Goal: Task Accomplishment & Management: Use online tool/utility

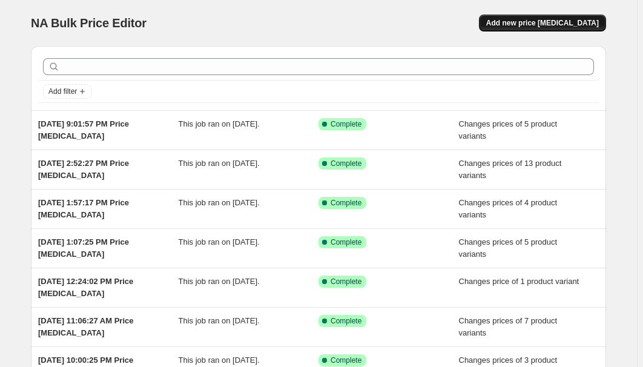
click at [576, 22] on span "Add new price [MEDICAL_DATA]" at bounding box center [542, 23] width 113 height 10
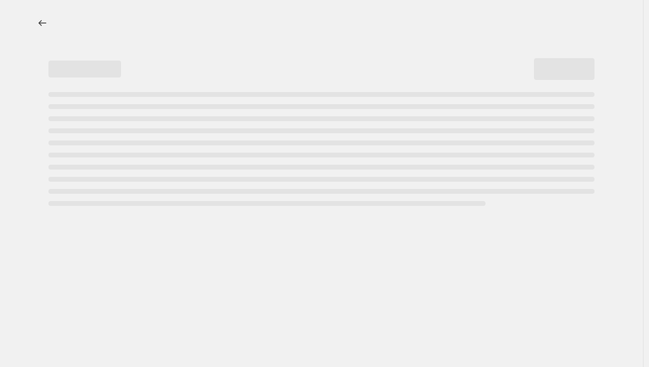
select select "percentage"
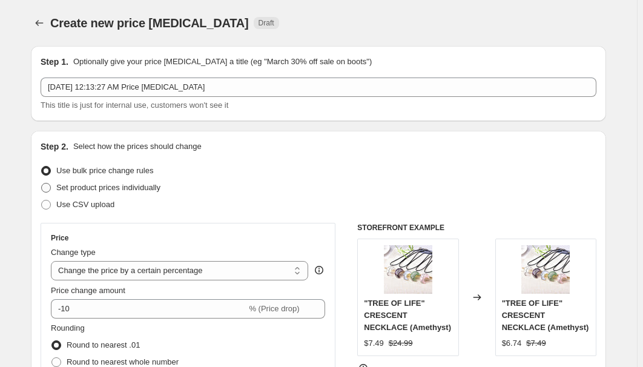
click at [110, 186] on span "Set product prices individually" at bounding box center [108, 187] width 104 height 9
click at [42, 183] on input "Set product prices individually" at bounding box center [41, 183] width 1 height 1
radio input "true"
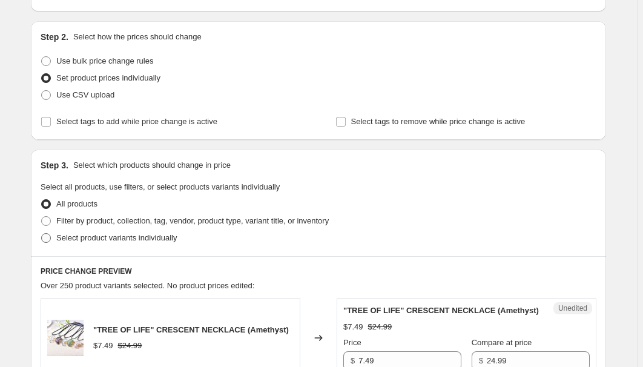
click at [91, 241] on span "Select product variants individually" at bounding box center [116, 237] width 120 height 9
click at [42, 234] on input "Select product variants individually" at bounding box center [41, 233] width 1 height 1
radio input "true"
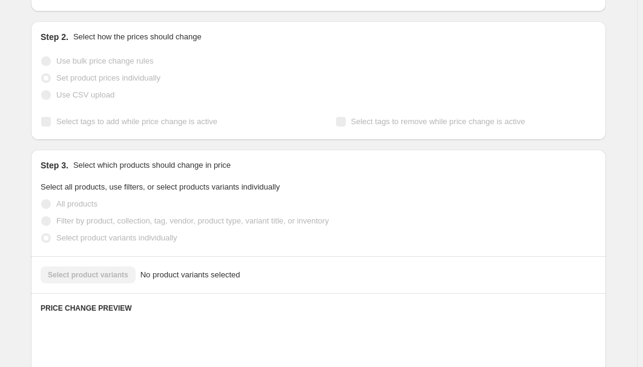
scroll to position [275, 0]
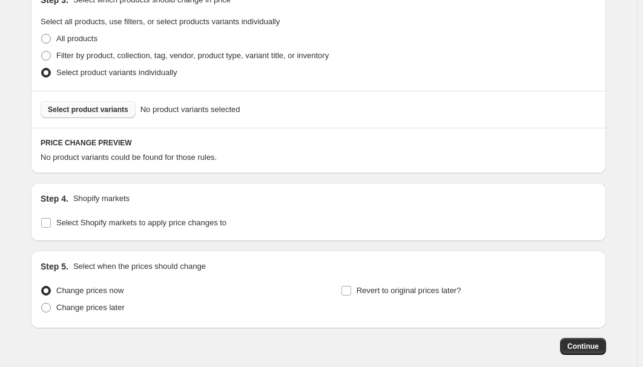
click at [102, 107] on span "Select product variants" at bounding box center [88, 110] width 81 height 10
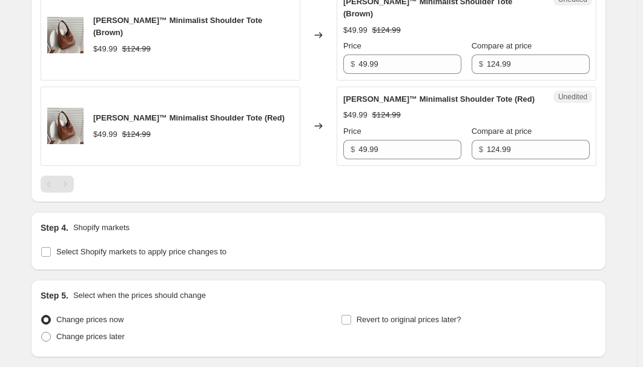
scroll to position [605, 0]
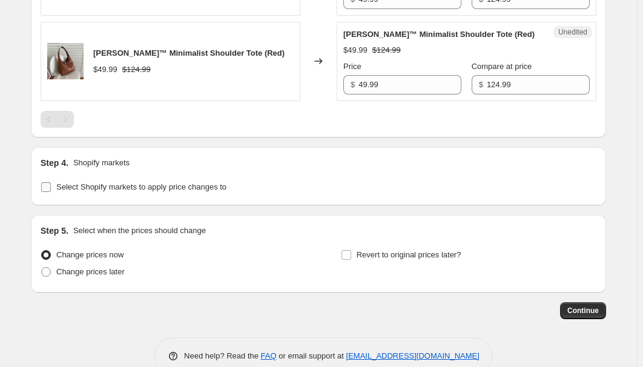
click at [100, 182] on span "Select Shopify markets to apply price changes to" at bounding box center [141, 186] width 170 height 9
click at [51, 182] on input "Select Shopify markets to apply price changes to" at bounding box center [46, 187] width 10 height 10
checkbox input "true"
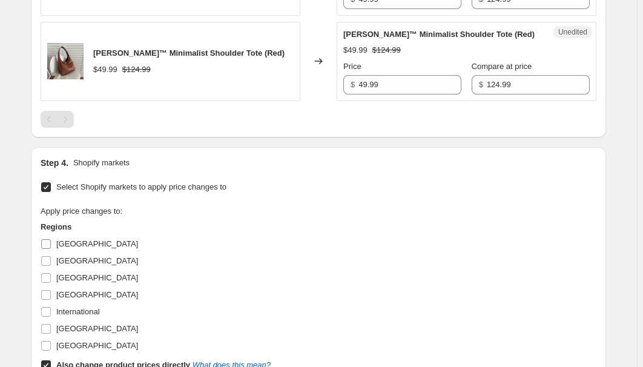
click at [68, 239] on span "[GEOGRAPHIC_DATA]" at bounding box center [97, 243] width 82 height 9
click at [51, 239] on input "[GEOGRAPHIC_DATA]" at bounding box center [46, 244] width 10 height 10
checkbox input "true"
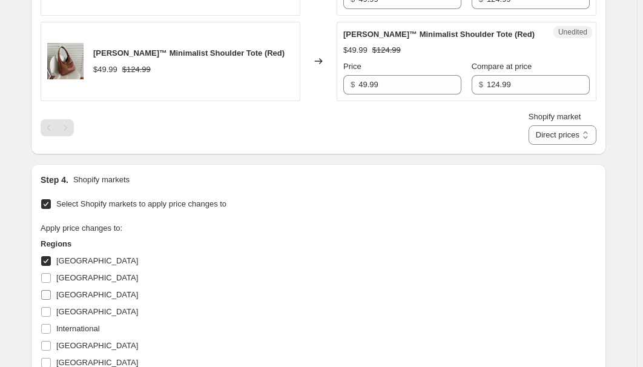
click at [66, 290] on span "[GEOGRAPHIC_DATA]" at bounding box center [97, 294] width 82 height 9
click at [51, 290] on input "[GEOGRAPHIC_DATA]" at bounding box center [46, 295] width 10 height 10
checkbox input "true"
click at [74, 307] on span "[GEOGRAPHIC_DATA]" at bounding box center [97, 311] width 82 height 9
click at [51, 307] on input "[GEOGRAPHIC_DATA]" at bounding box center [46, 312] width 10 height 10
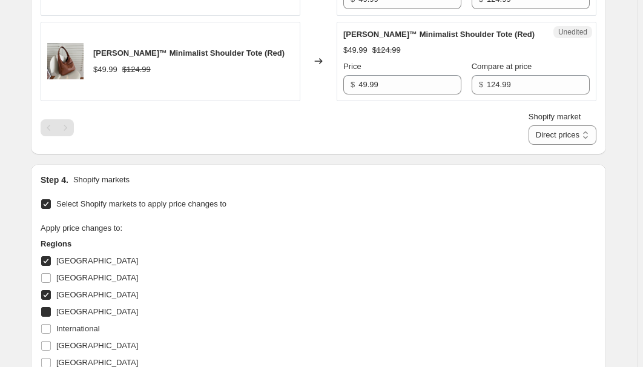
checkbox input "true"
drag, startPoint x: 78, startPoint y: 329, endPoint x: 92, endPoint y: 338, distance: 16.6
click at [78, 341] on span "[GEOGRAPHIC_DATA]" at bounding box center [97, 345] width 82 height 9
click at [51, 341] on input "[GEOGRAPHIC_DATA]" at bounding box center [46, 346] width 10 height 10
checkbox input "true"
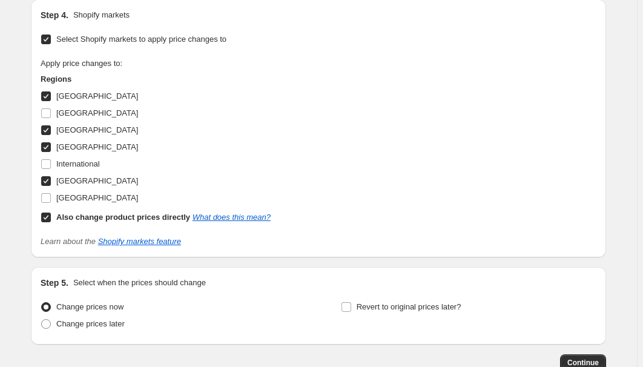
drag, startPoint x: 98, startPoint y: 205, endPoint x: 139, endPoint y: 201, distance: 41.3
click at [98, 212] on b "Also change product prices directly" at bounding box center [123, 216] width 134 height 9
click at [51, 212] on input "Also change product prices directly What does this mean?" at bounding box center [46, 217] width 10 height 10
checkbox input "false"
select select "34367176860"
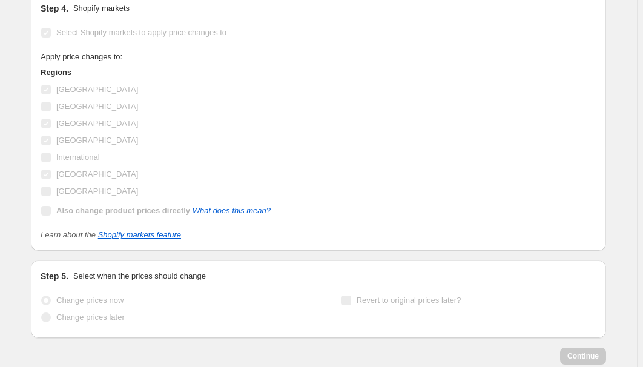
click at [380, 193] on div "Apply price changes to: Regions [GEOGRAPHIC_DATA] [GEOGRAPHIC_DATA] [GEOGRAPHIC…" at bounding box center [319, 135] width 556 height 168
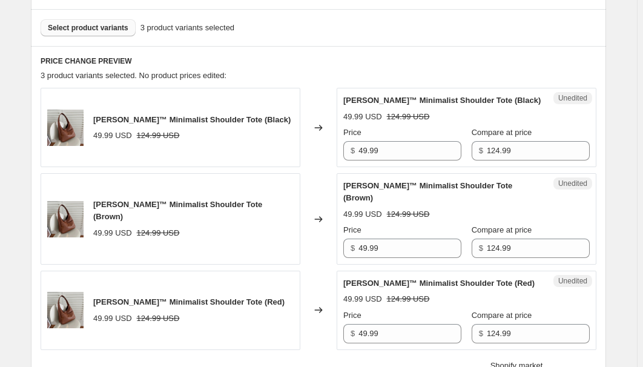
scroll to position [339, 0]
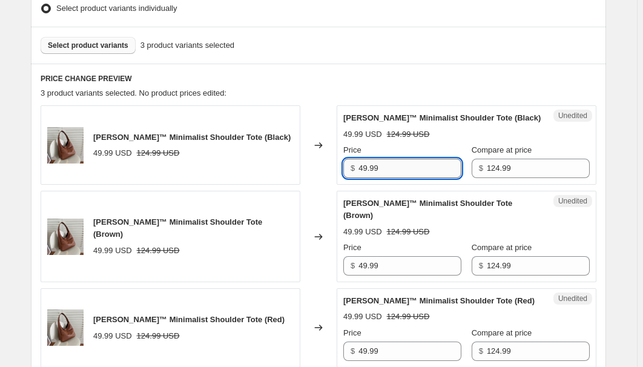
click at [415, 165] on input "49.99" at bounding box center [409, 168] width 103 height 19
paste input "24"
type input "24.99"
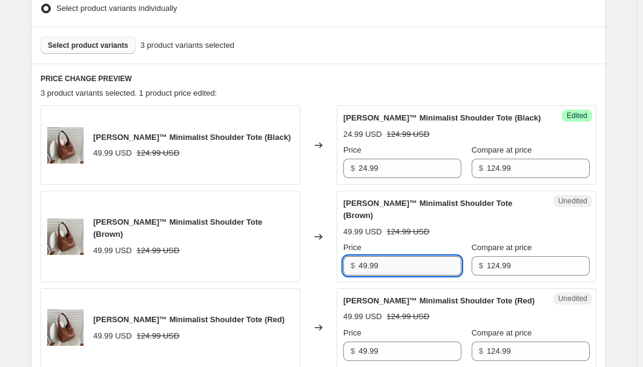
click at [417, 256] on input "49.99" at bounding box center [409, 265] width 103 height 19
paste input "24.99"
paste input "text"
type input "24.99"
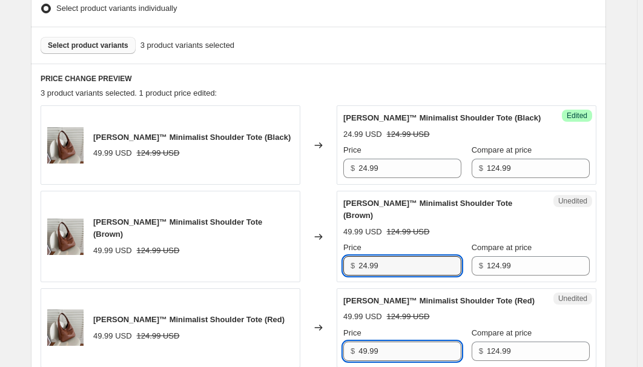
click at [412, 341] on input "49.99" at bounding box center [409, 350] width 103 height 19
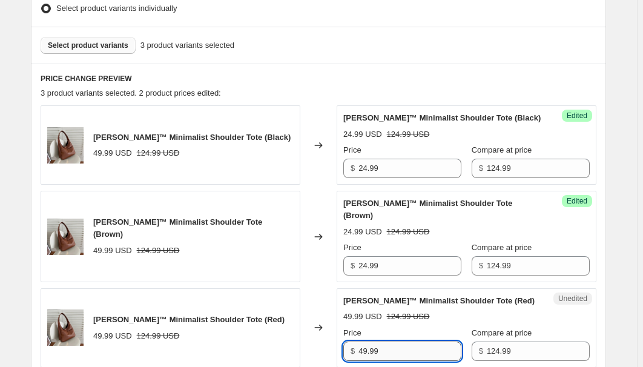
paste input "24"
type input "24.99"
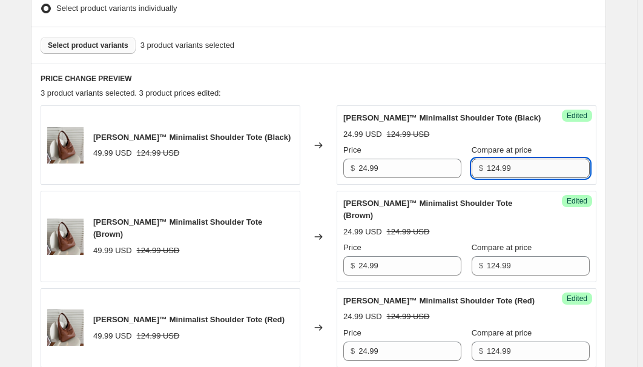
click at [521, 162] on input "124.99" at bounding box center [538, 168] width 103 height 19
paste input "62.4"
type input "62.49"
click at [516, 256] on input "124.99" at bounding box center [538, 265] width 103 height 19
paste input "62.4"
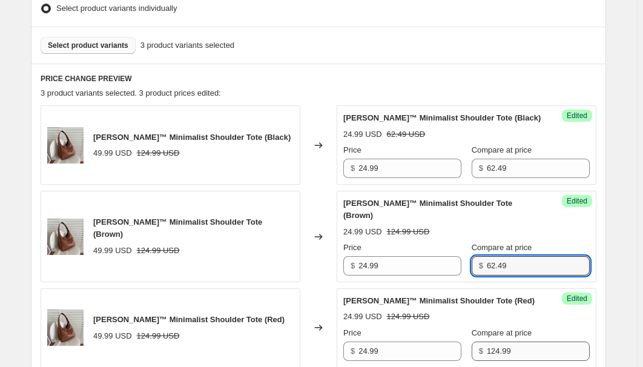
type input "62.49"
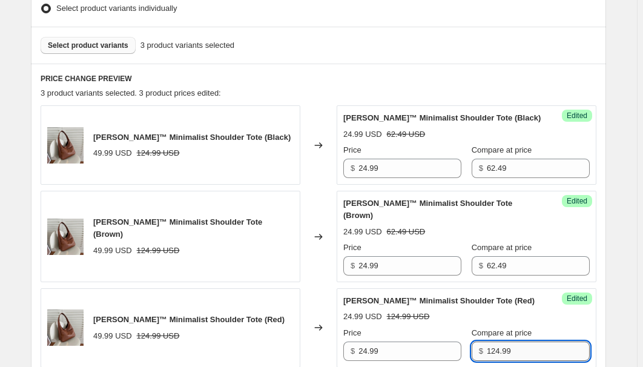
click at [530, 341] on input "124.99" at bounding box center [538, 350] width 103 height 19
paste input "62.4"
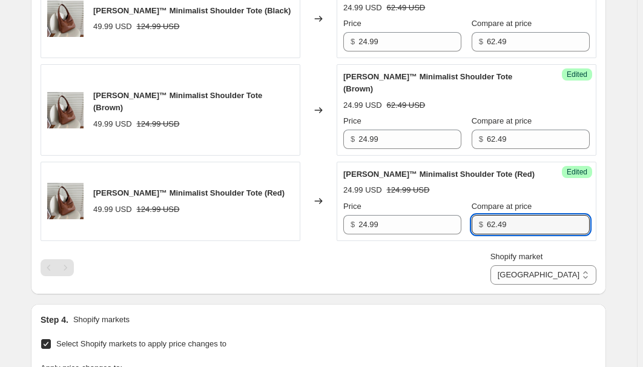
scroll to position [504, 0]
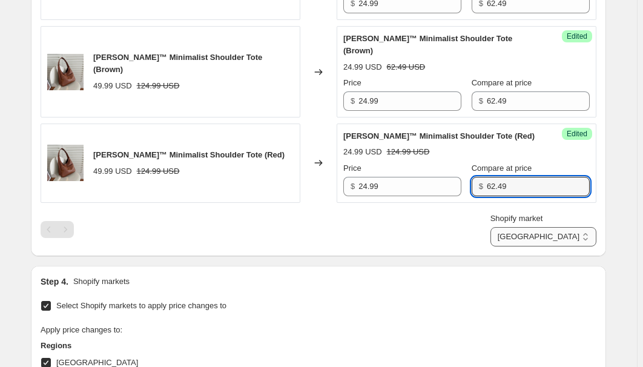
type input "62.49"
click at [575, 228] on select "[GEOGRAPHIC_DATA] [GEOGRAPHIC_DATA] [GEOGRAPHIC_DATA] [GEOGRAPHIC_DATA]" at bounding box center [543, 236] width 106 height 19
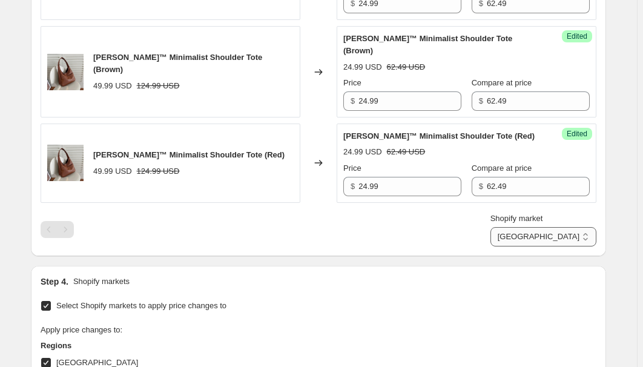
select select "34367406236"
click at [544, 246] on select "[GEOGRAPHIC_DATA] [GEOGRAPHIC_DATA] [GEOGRAPHIC_DATA] [GEOGRAPHIC_DATA]" at bounding box center [543, 236] width 106 height 19
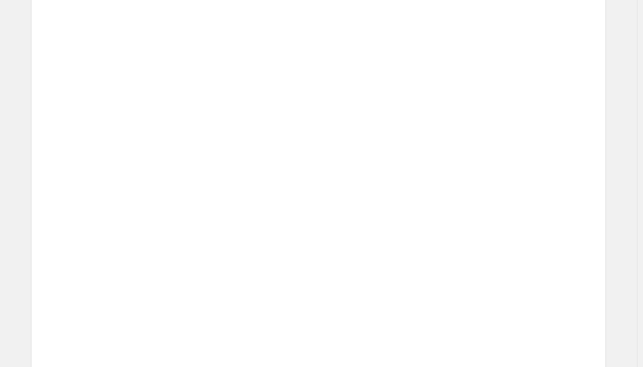
click at [562, 231] on div "Placeholder 53.15 USD 59.05 USD Price $ 53.15 Compare at price $ 59.05" at bounding box center [486, 236] width 206 height 66
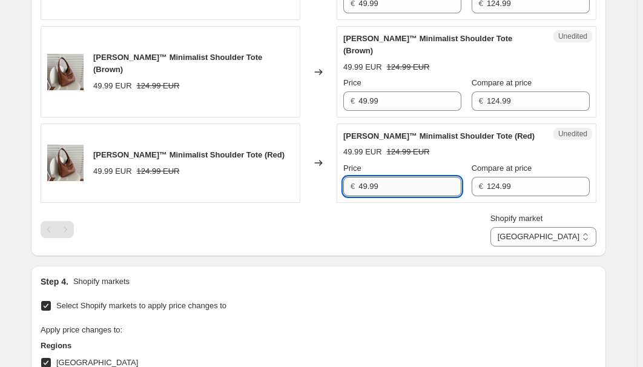
drag, startPoint x: 418, startPoint y: 178, endPoint x: 424, endPoint y: 172, distance: 9.0
click at [421, 178] on input "49.99" at bounding box center [409, 186] width 103 height 19
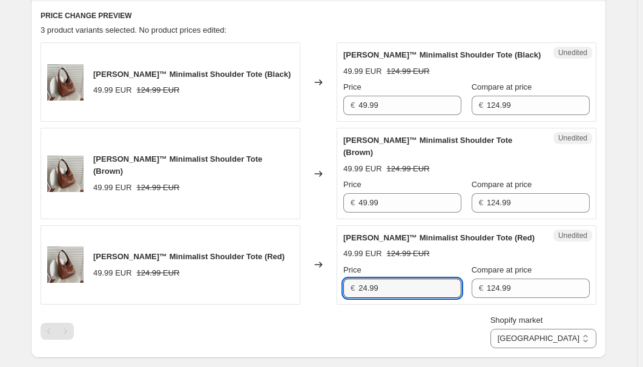
scroll to position [394, 0]
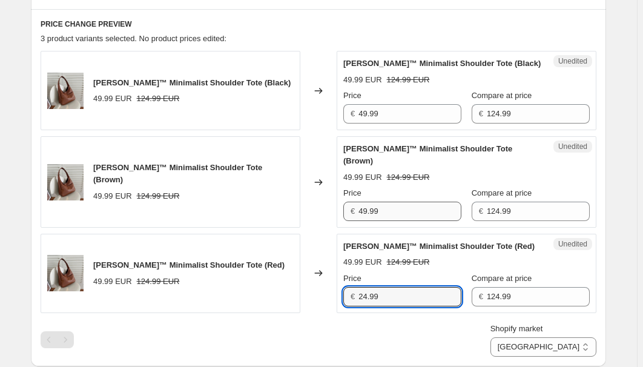
type input "24.99"
click at [402, 202] on input "49.99" at bounding box center [409, 211] width 103 height 19
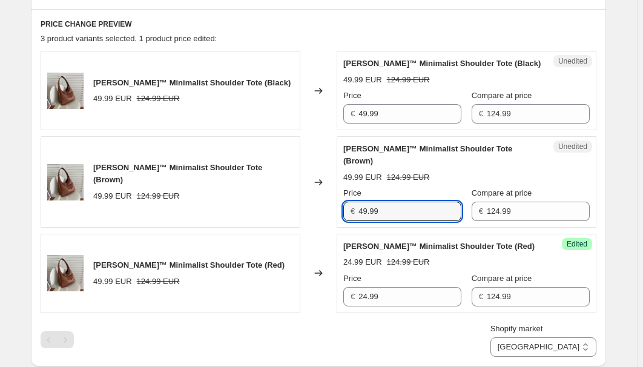
paste input "24"
type input "24.99"
click at [405, 111] on input "49.99" at bounding box center [409, 113] width 103 height 19
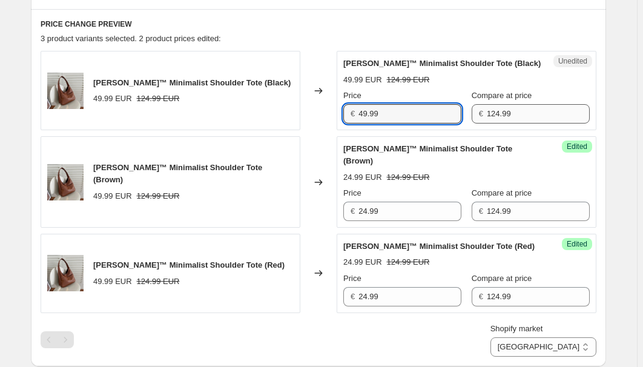
paste input "24"
type input "24.99"
click at [527, 108] on input "124.99" at bounding box center [538, 113] width 103 height 19
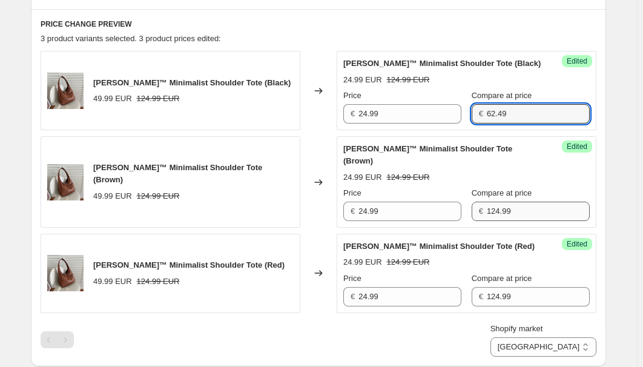
type input "62.49"
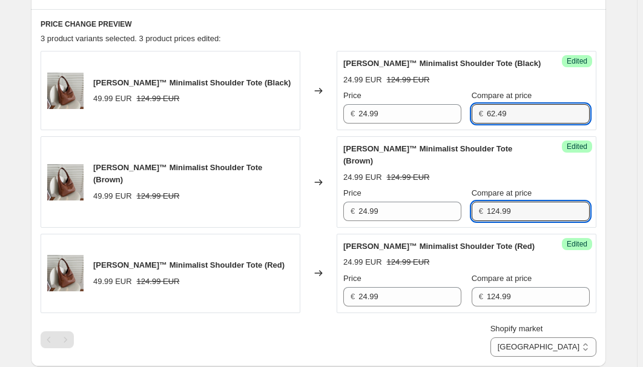
drag, startPoint x: 528, startPoint y: 198, endPoint x: 523, endPoint y: 220, distance: 22.9
click at [529, 202] on input "124.99" at bounding box center [538, 211] width 103 height 19
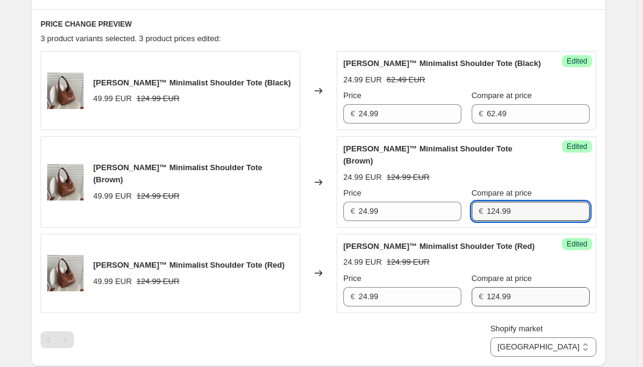
paste input "62.4"
type input "62.49"
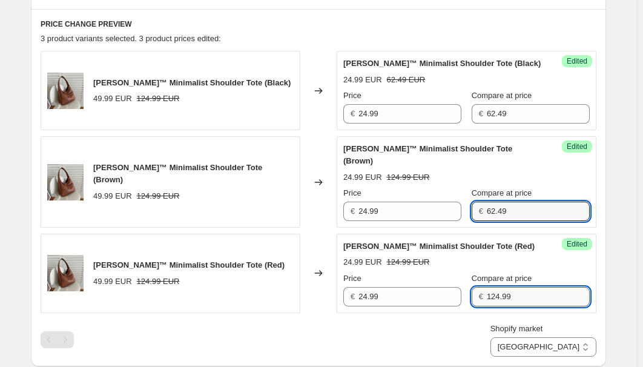
click at [520, 287] on input "124.99" at bounding box center [538, 296] width 103 height 19
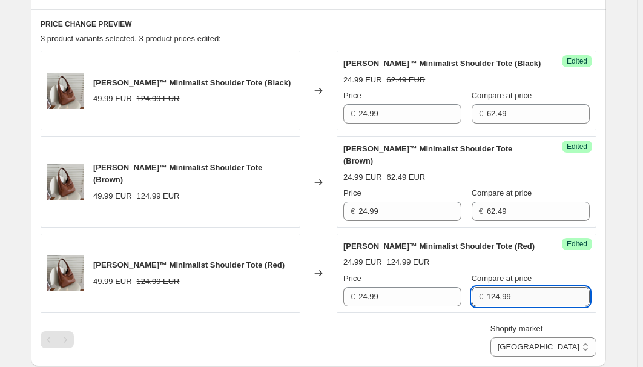
paste input "62.4"
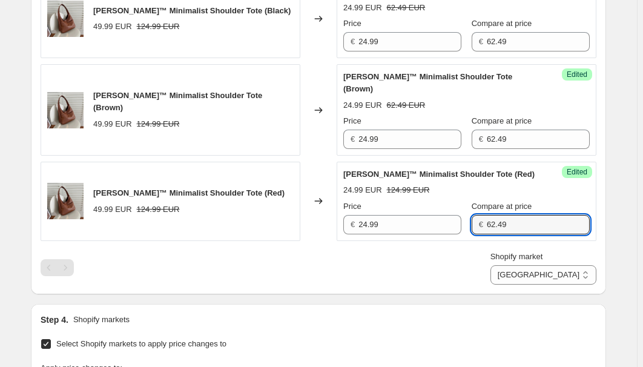
scroll to position [504, 0]
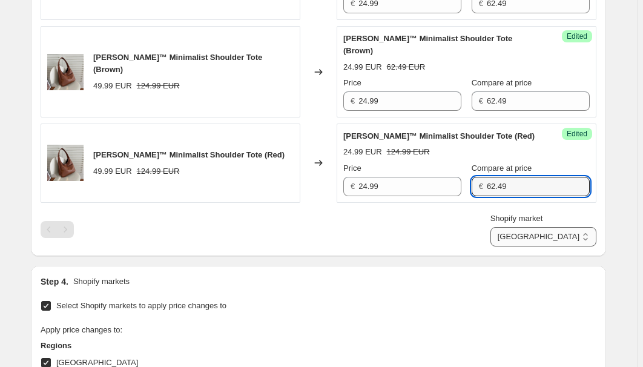
type input "62.49"
click at [573, 227] on select "[GEOGRAPHIC_DATA] [GEOGRAPHIC_DATA] [GEOGRAPHIC_DATA] [GEOGRAPHIC_DATA]" at bounding box center [543, 236] width 106 height 19
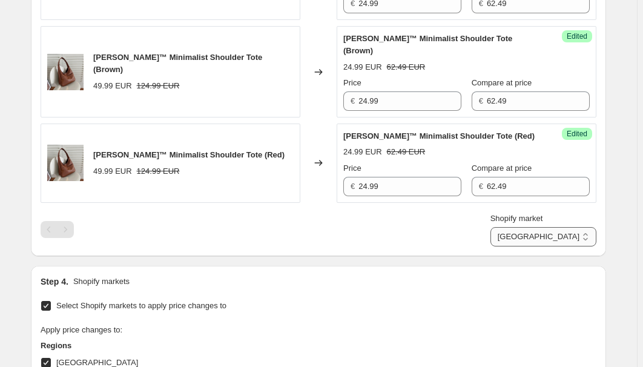
select select "34367439004"
click at [547, 246] on select "[GEOGRAPHIC_DATA] [GEOGRAPHIC_DATA] [GEOGRAPHIC_DATA] [GEOGRAPHIC_DATA]" at bounding box center [543, 236] width 106 height 19
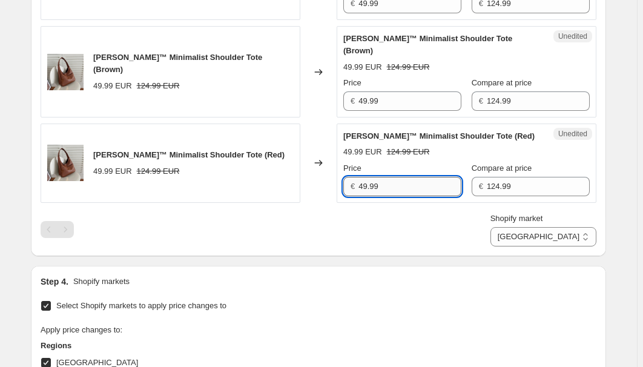
click at [403, 177] on input "49.99" at bounding box center [409, 186] width 103 height 19
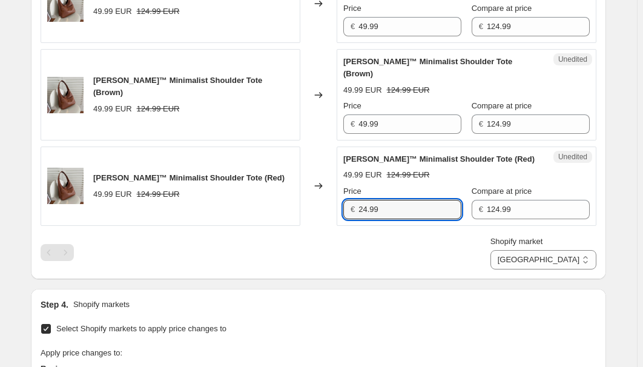
scroll to position [394, 0]
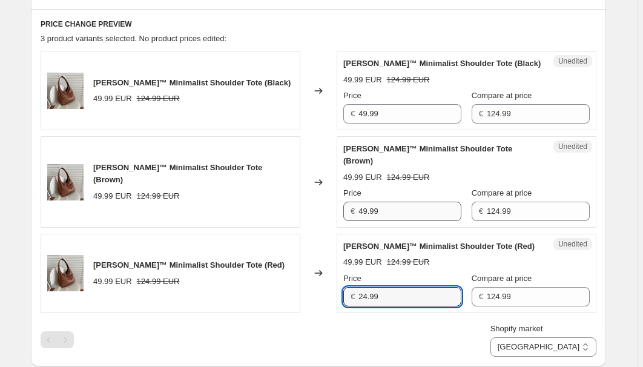
type input "24.99"
click at [401, 202] on input "49.99" at bounding box center [409, 211] width 103 height 19
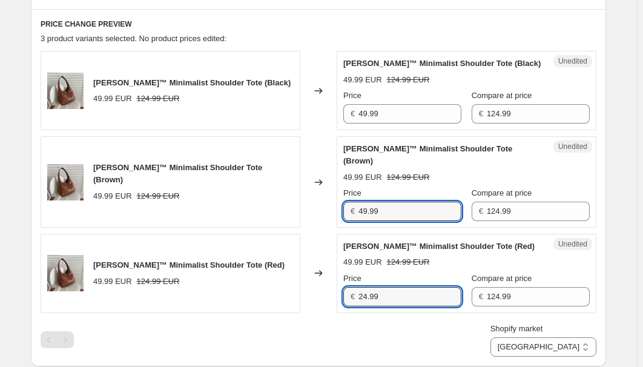
paste input "24"
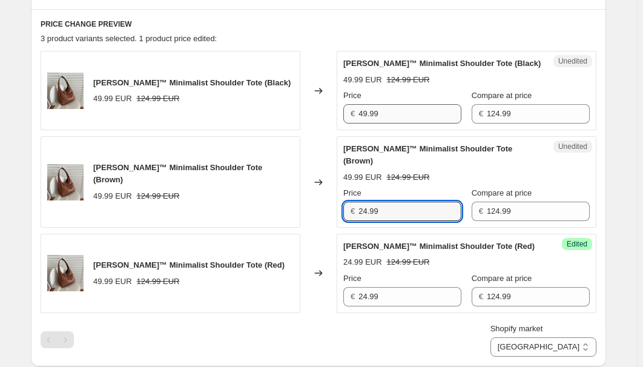
type input "24.99"
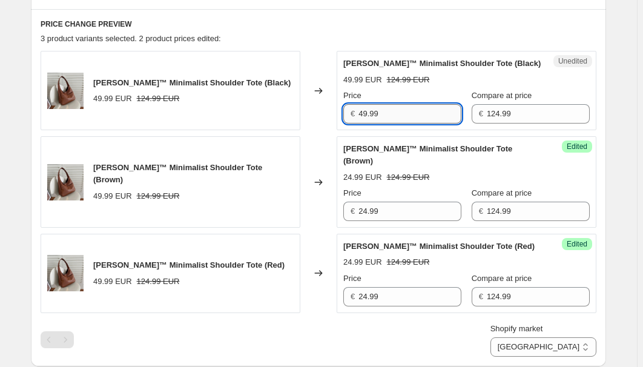
click at [397, 115] on input "49.99" at bounding box center [409, 113] width 103 height 19
paste input "24"
type input "24.99"
click at [510, 114] on input "124.99" at bounding box center [538, 113] width 103 height 19
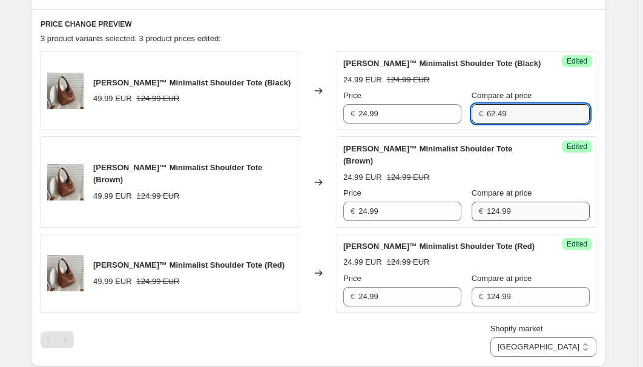
type input "62.49"
click at [518, 202] on input "124.99" at bounding box center [538, 211] width 103 height 19
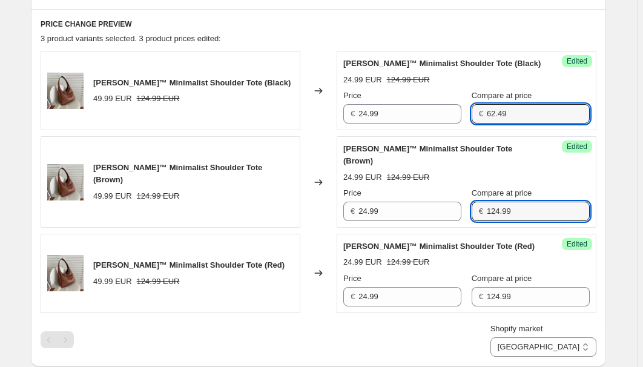
paste input "62.4"
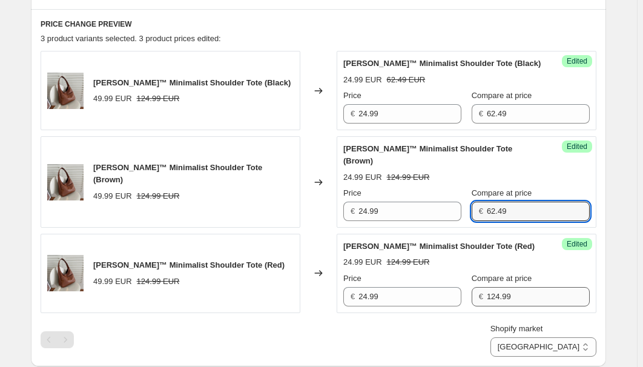
type input "62.49"
click at [540, 287] on input "124.99" at bounding box center [538, 296] width 103 height 19
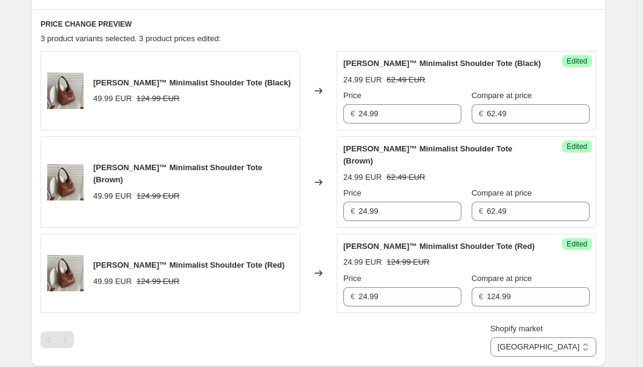
click at [467, 323] on div "Shopify market [GEOGRAPHIC_DATA] [GEOGRAPHIC_DATA] [GEOGRAPHIC_DATA] [GEOGRAPHI…" at bounding box center [319, 340] width 556 height 34
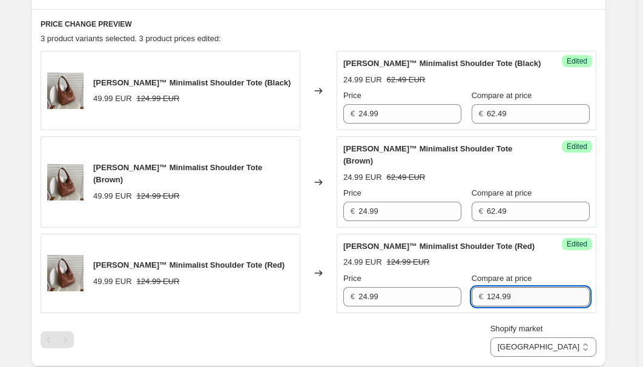
click at [523, 287] on input "124.99" at bounding box center [538, 296] width 103 height 19
paste input "62.49"
click at [467, 323] on div "Shopify market [GEOGRAPHIC_DATA] [GEOGRAPHIC_DATA] [GEOGRAPHIC_DATA] [GEOGRAPHI…" at bounding box center [319, 340] width 556 height 34
click at [513, 287] on input "124.99" at bounding box center [538, 296] width 103 height 19
paste input "62.4"
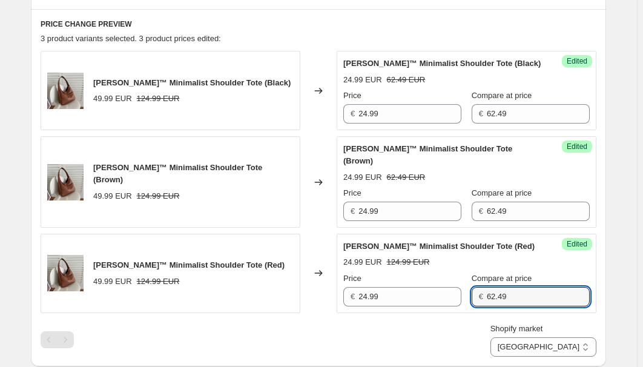
type input "62.49"
click at [472, 323] on div "Shopify market [GEOGRAPHIC_DATA] [GEOGRAPHIC_DATA] [GEOGRAPHIC_DATA] [GEOGRAPHI…" at bounding box center [319, 340] width 556 height 34
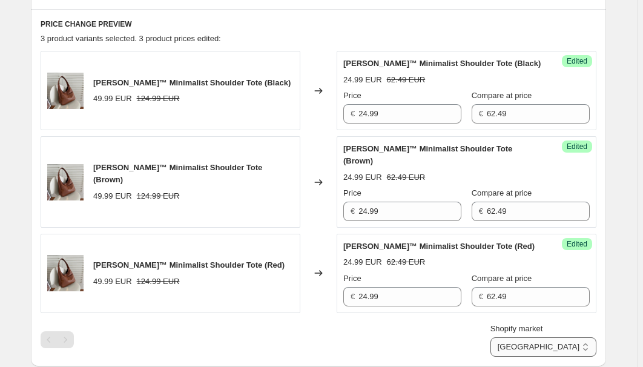
click at [569, 337] on select "[GEOGRAPHIC_DATA] [GEOGRAPHIC_DATA] [GEOGRAPHIC_DATA] [GEOGRAPHIC_DATA]" at bounding box center [543, 346] width 106 height 19
select select "34367209628"
click at [518, 357] on select "[GEOGRAPHIC_DATA] [GEOGRAPHIC_DATA] [GEOGRAPHIC_DATA] [GEOGRAPHIC_DATA]" at bounding box center [543, 346] width 106 height 19
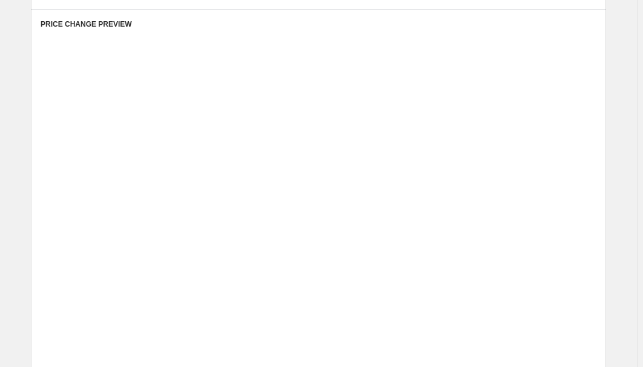
click at [433, 321] on div "Placeholder" at bounding box center [462, 320] width 158 height 12
click at [434, 321] on div "Placeholder" at bounding box center [462, 320] width 158 height 12
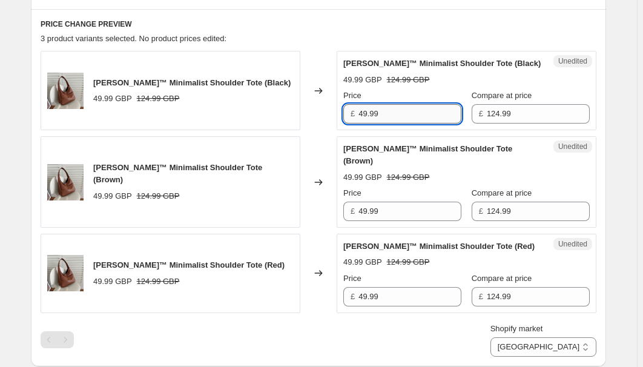
click at [407, 114] on input "49.99" at bounding box center [409, 113] width 103 height 19
type input "24.99"
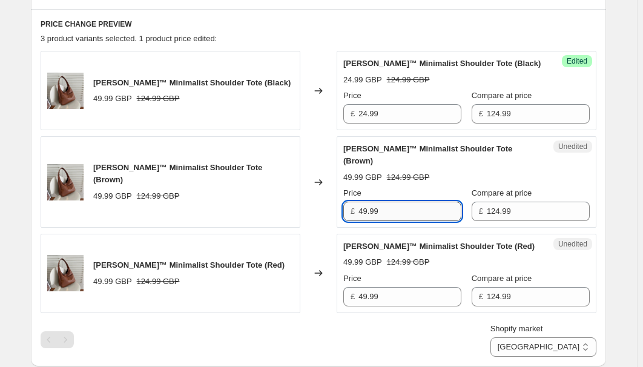
click at [404, 202] on input "49.99" at bounding box center [409, 211] width 103 height 19
paste input "24"
type input "24.99"
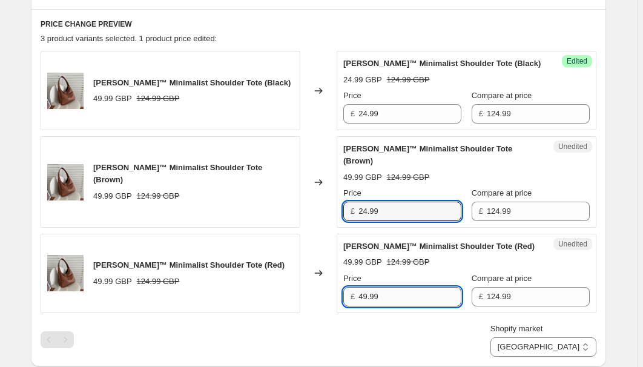
click at [402, 287] on input "49.99" at bounding box center [409, 296] width 103 height 19
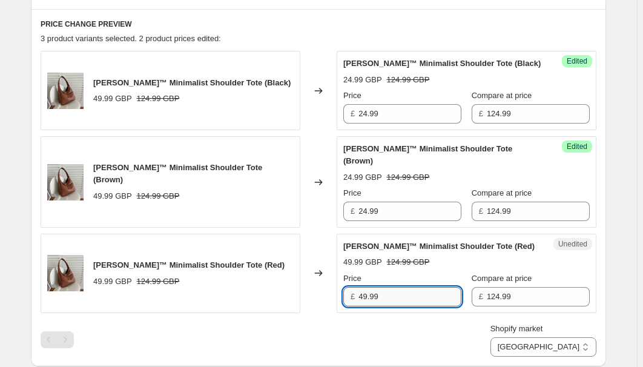
paste input "24"
type input "24.99"
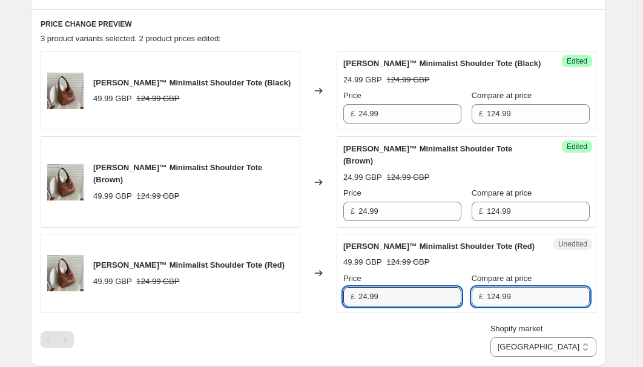
click at [536, 287] on input "124.99" at bounding box center [538, 296] width 103 height 19
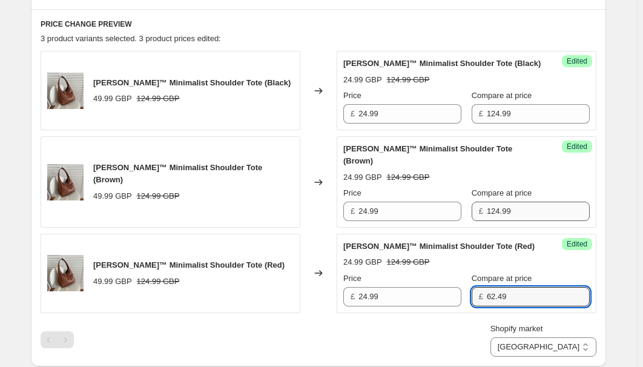
type input "62.49"
click at [532, 202] on input "124.99" at bounding box center [538, 211] width 103 height 19
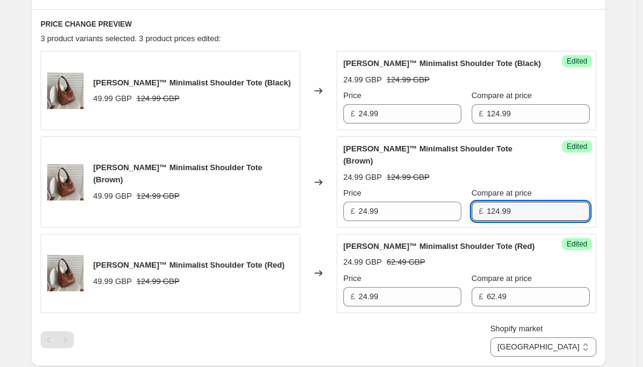
paste input "62.4"
type input "62.49"
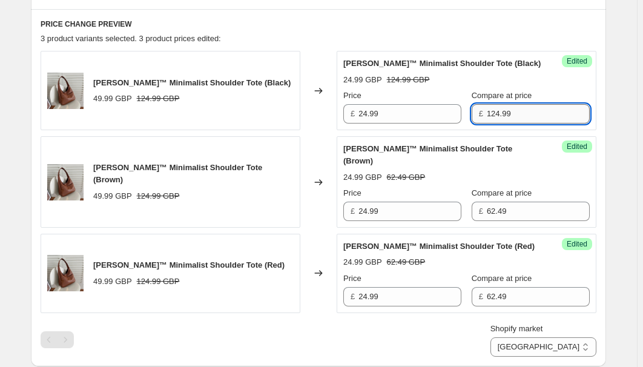
click at [513, 116] on input "124.99" at bounding box center [538, 113] width 103 height 19
paste input "62.4"
type input "62.49"
click at [467, 323] on div "Shopify market [GEOGRAPHIC_DATA] [GEOGRAPHIC_DATA] [GEOGRAPHIC_DATA] [GEOGRAPHI…" at bounding box center [319, 340] width 556 height 34
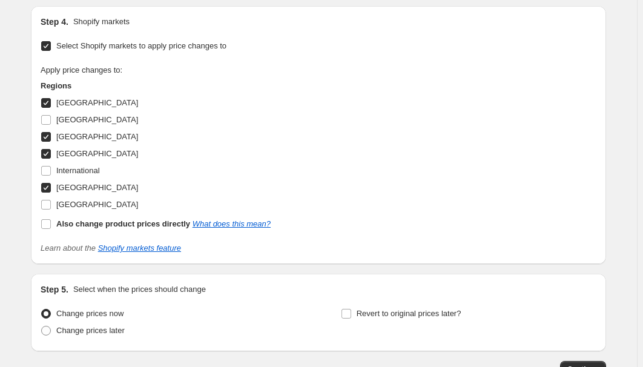
scroll to position [779, 0]
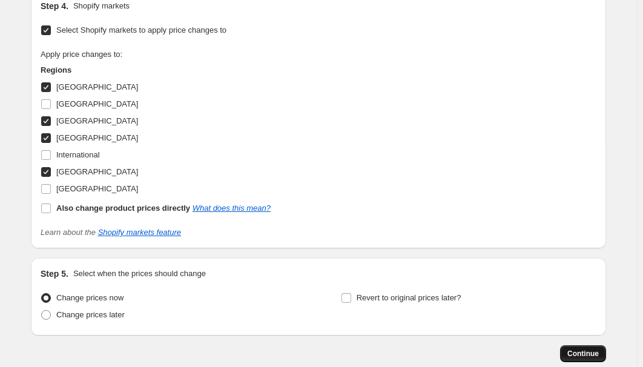
click at [581, 346] on button "Continue" at bounding box center [583, 353] width 46 height 17
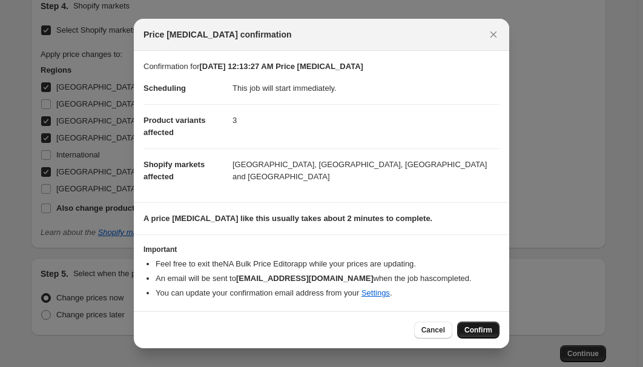
click at [478, 333] on span "Confirm" at bounding box center [478, 330] width 28 height 10
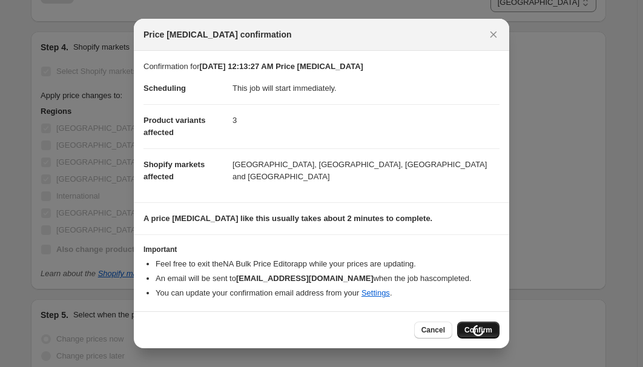
scroll to position [820, 0]
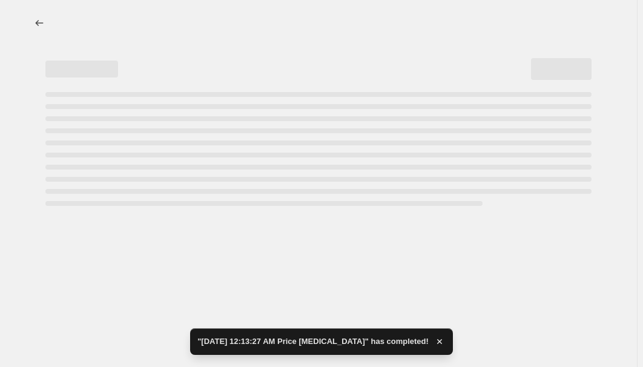
select select "34367209628"
